Goal: Information Seeking & Learning: Learn about a topic

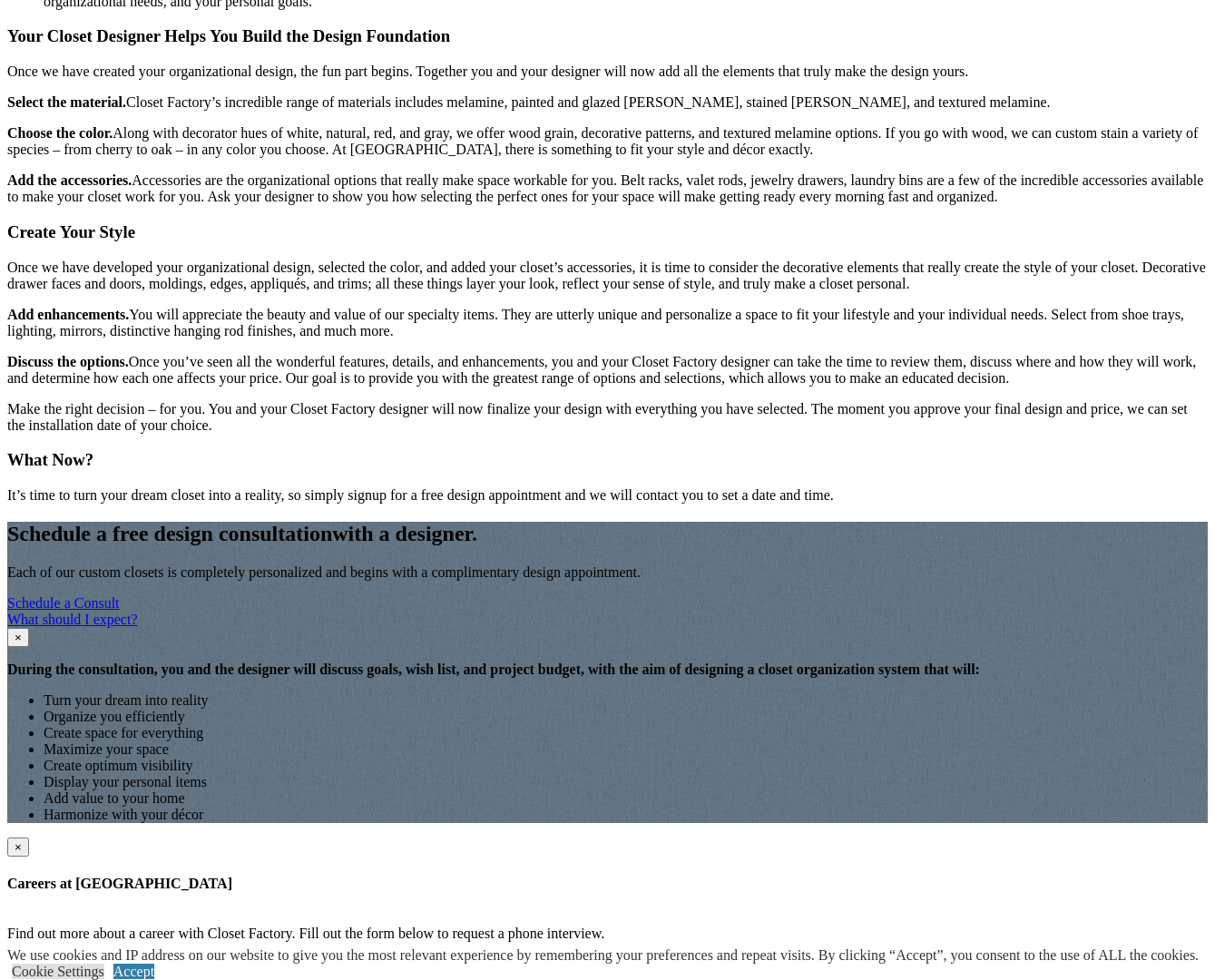
scroll to position [2320, 0]
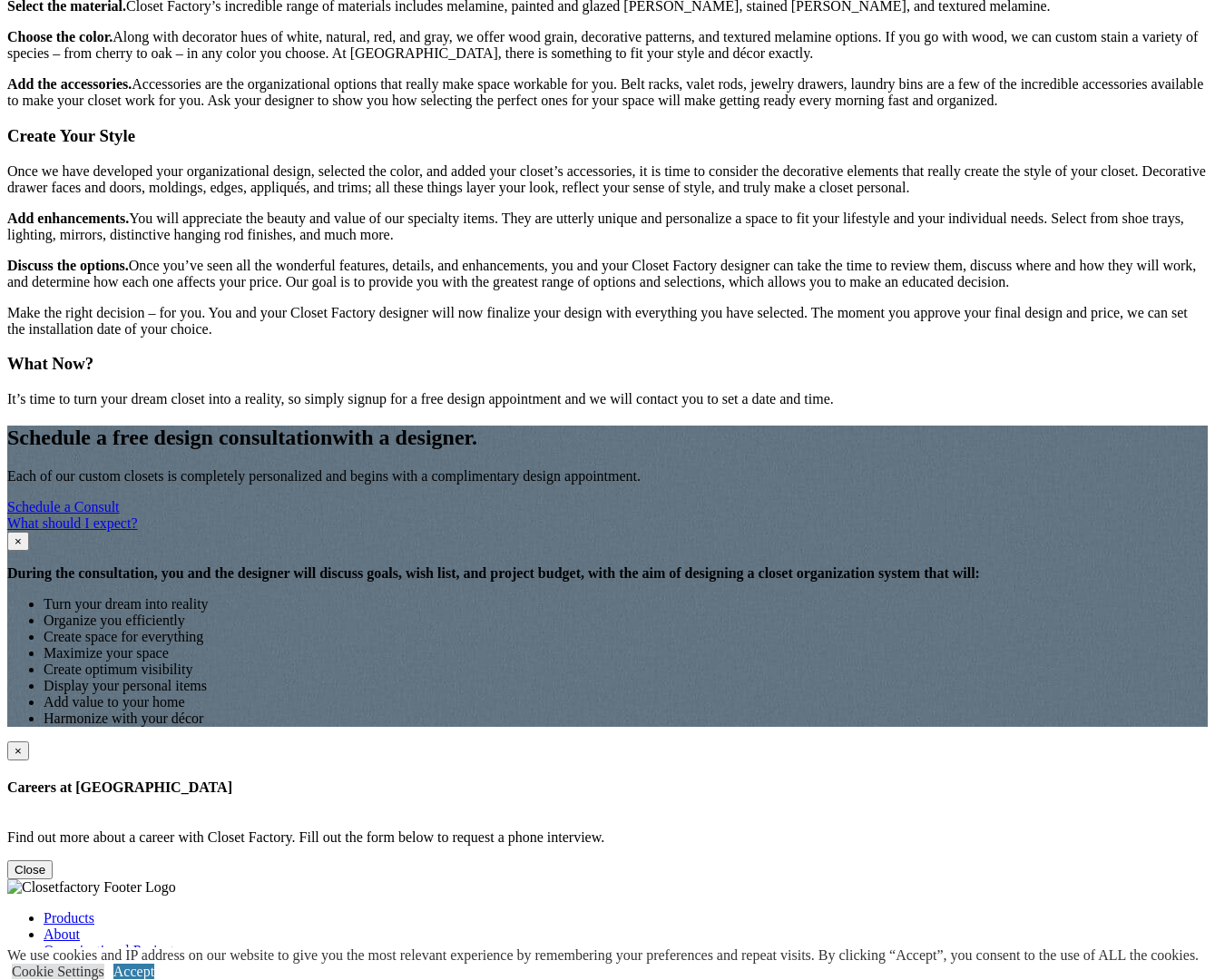
click at [95, 910] on link "Products" at bounding box center [69, 917] width 51 height 15
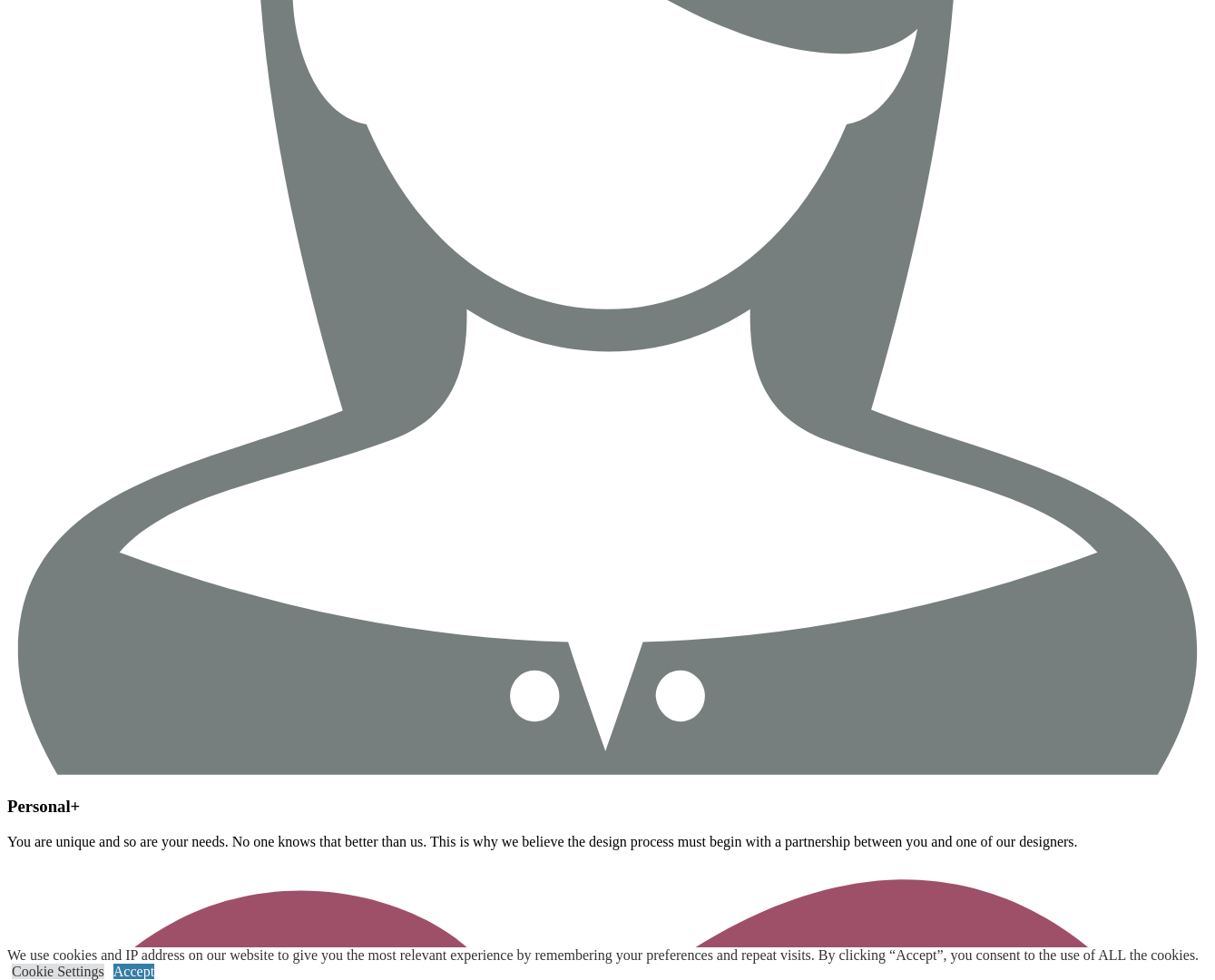
scroll to position [6017, 0]
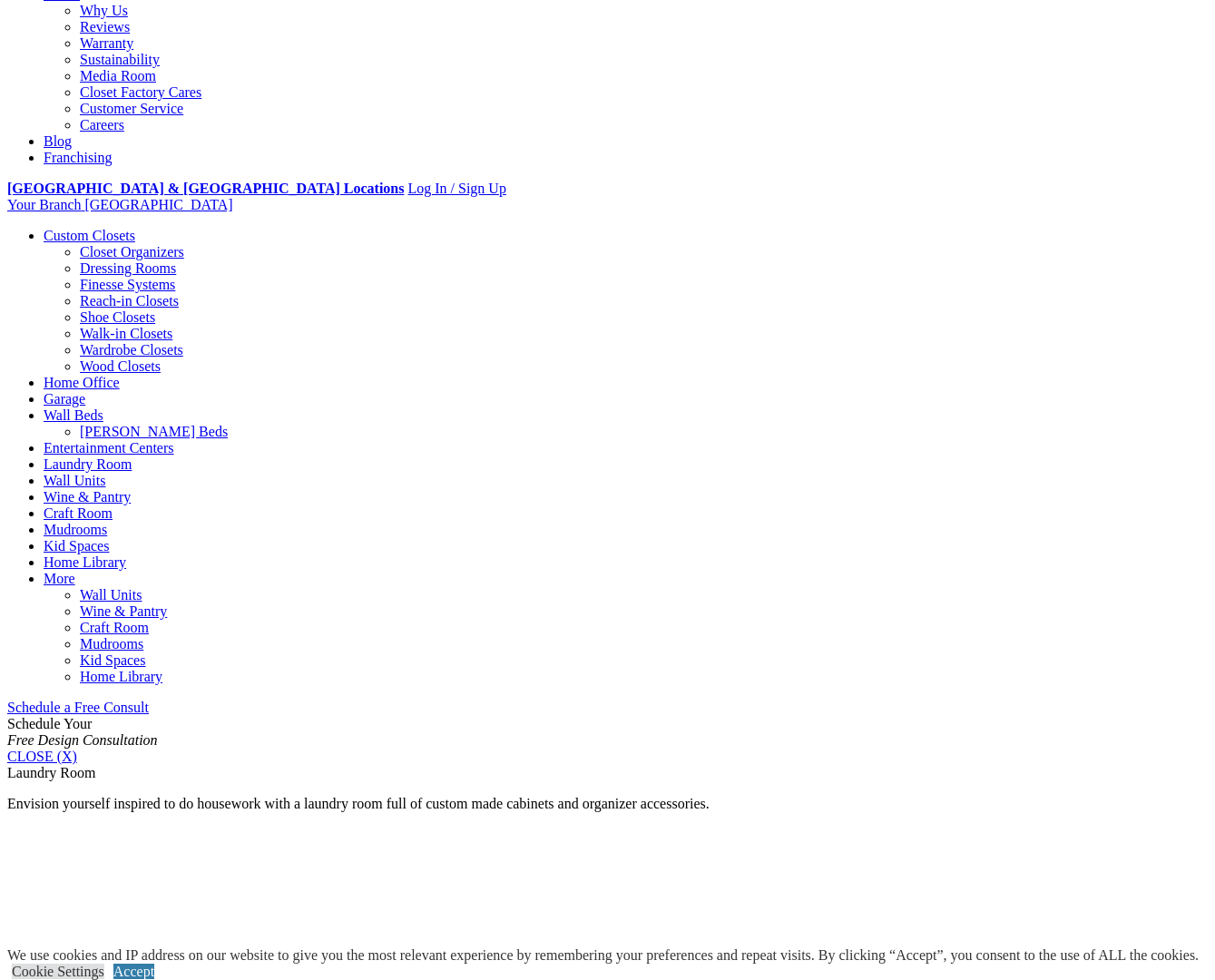
scroll to position [518, 0]
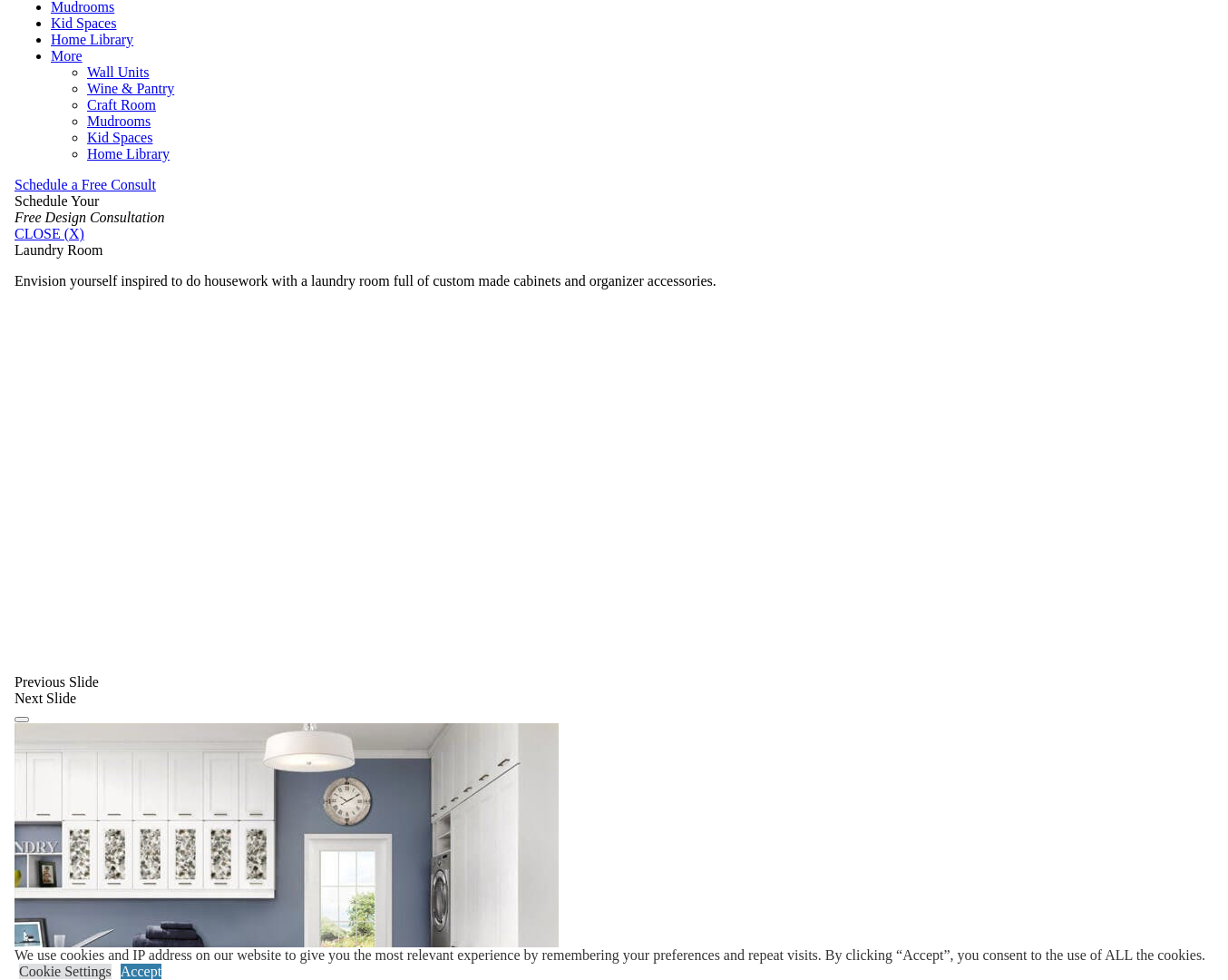
scroll to position [1177, 0]
